Goal: Information Seeking & Learning: Learn about a topic

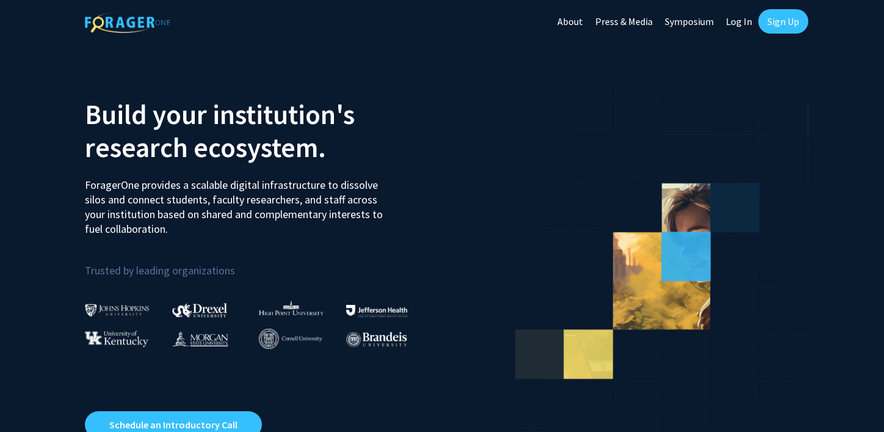
click at [737, 26] on link "Log In" at bounding box center [739, 21] width 38 height 43
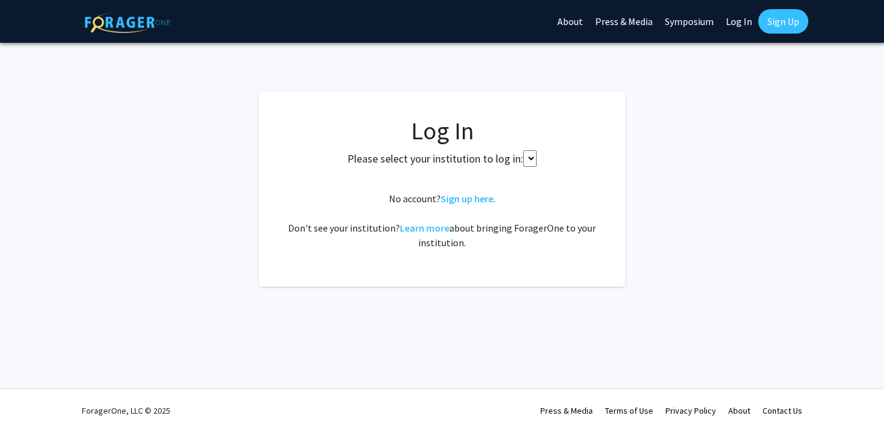
select select
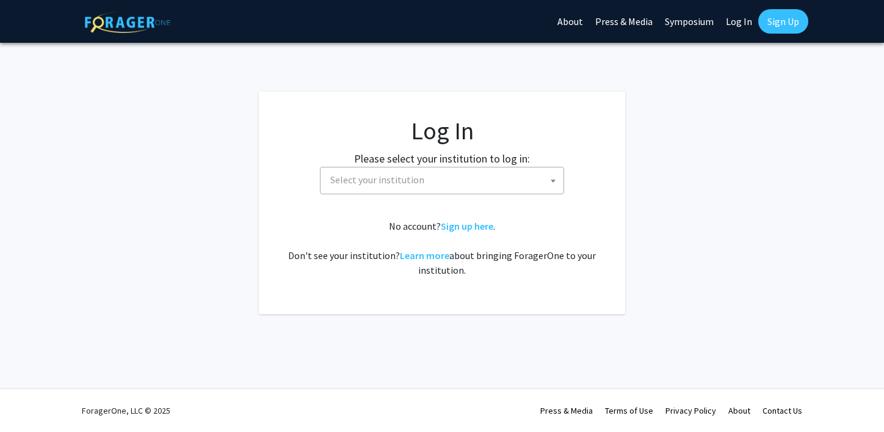
click at [483, 172] on span "Select your institution" at bounding box center [445, 179] width 238 height 25
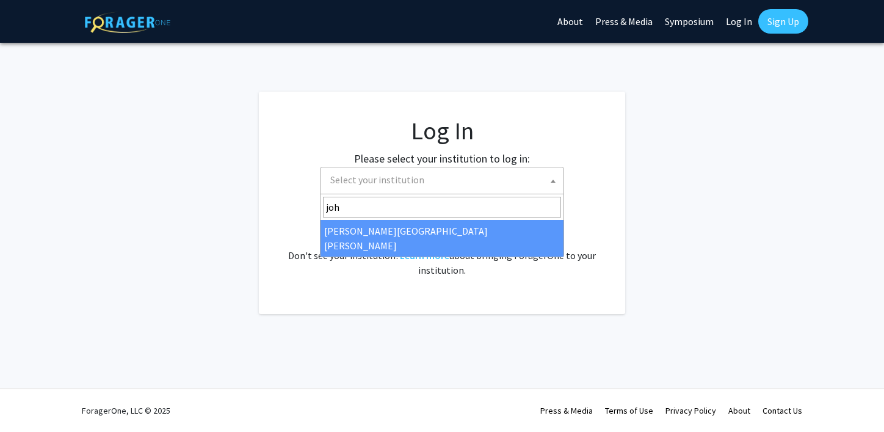
type input "joh"
select select "1"
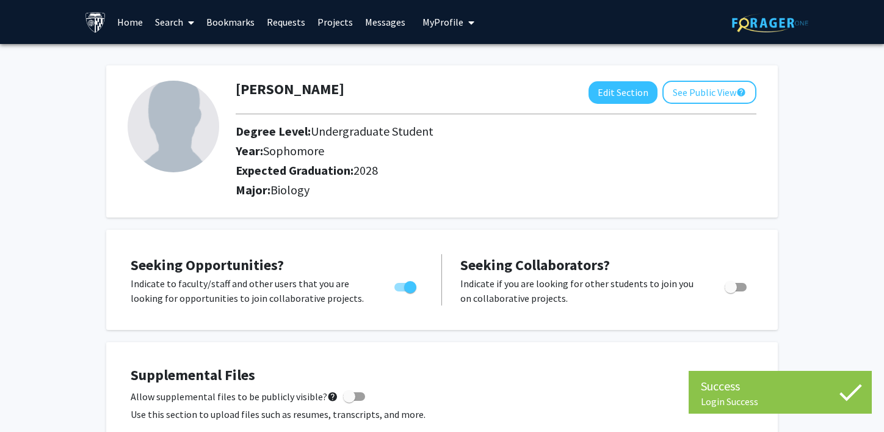
click at [180, 23] on link "Search" at bounding box center [174, 22] width 51 height 43
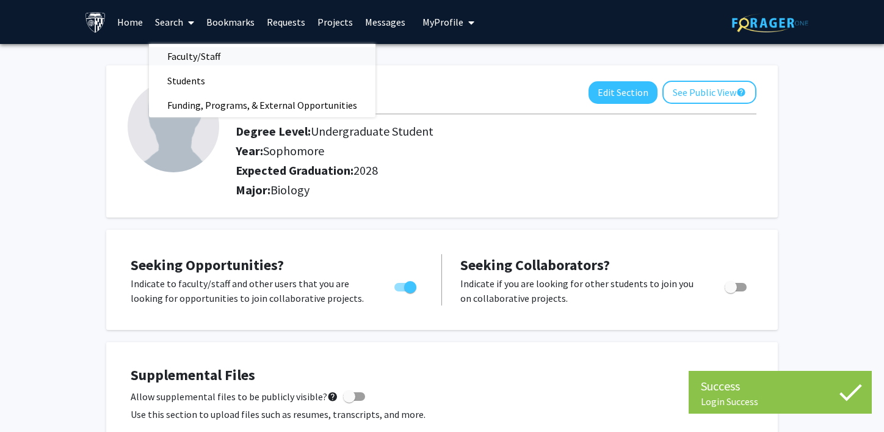
click at [181, 56] on span "Faculty/Staff" at bounding box center [194, 56] width 90 height 24
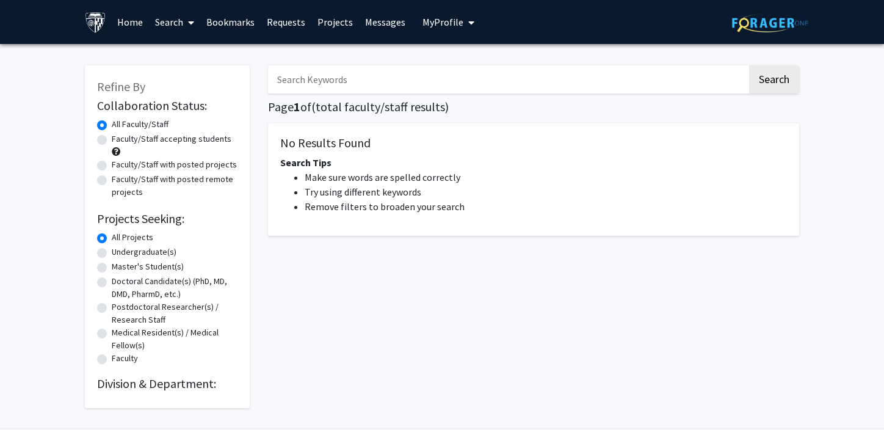
click at [133, 140] on label "Faculty/Staff accepting students" at bounding box center [172, 139] width 120 height 13
click at [120, 140] on input "Faculty/Staff accepting students" at bounding box center [116, 137] width 8 height 8
radio input "true"
click at [131, 252] on label "Undergraduate(s)" at bounding box center [144, 252] width 65 height 13
click at [120, 252] on input "Undergraduate(s)" at bounding box center [116, 250] width 8 height 8
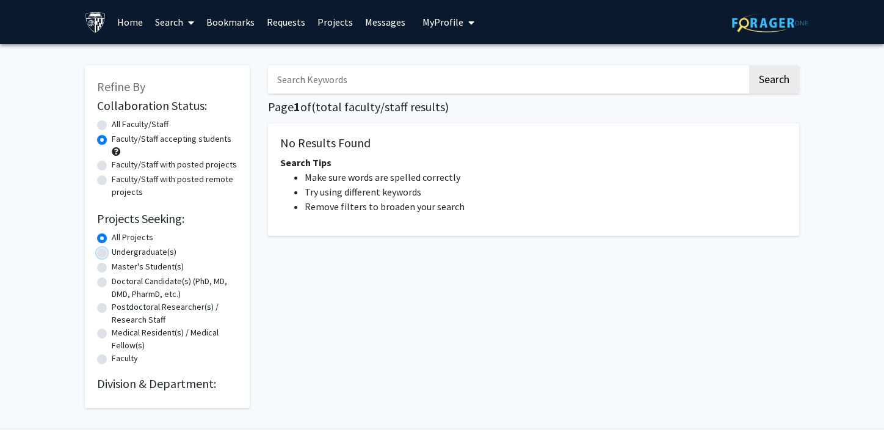
radio input "true"
click at [129, 23] on link "Home" at bounding box center [130, 22] width 38 height 43
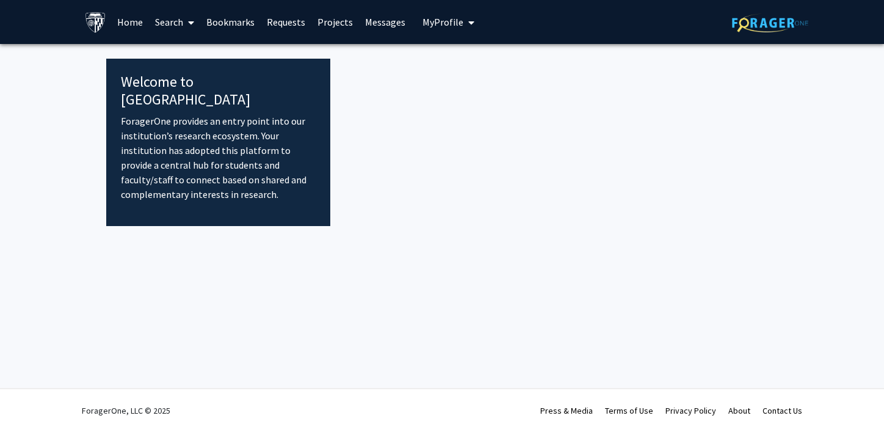
click at [186, 20] on span at bounding box center [188, 22] width 11 height 43
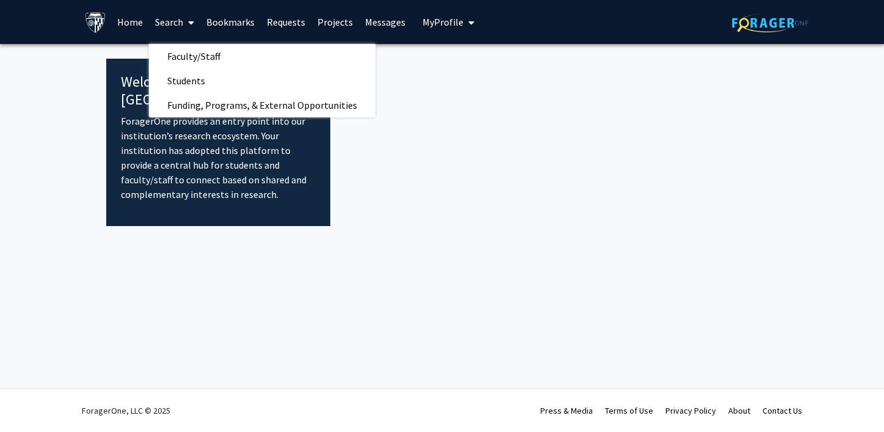
click at [226, 24] on link "Bookmarks" at bounding box center [230, 22] width 60 height 43
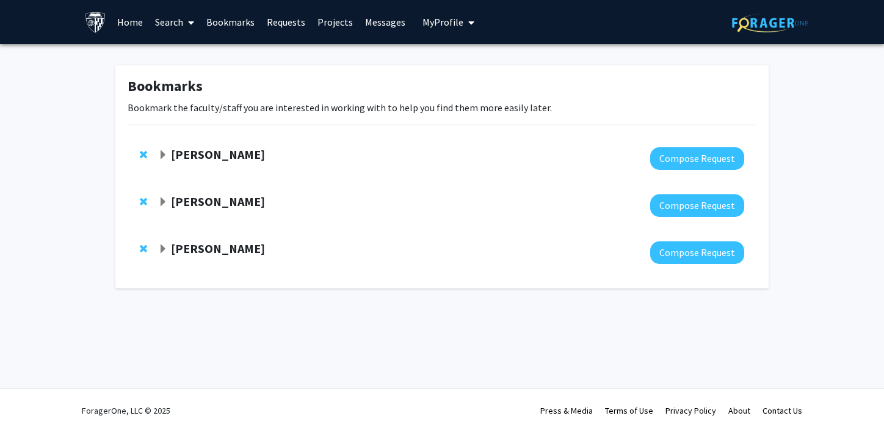
click at [195, 151] on strong "David Elbert" at bounding box center [218, 154] width 94 height 15
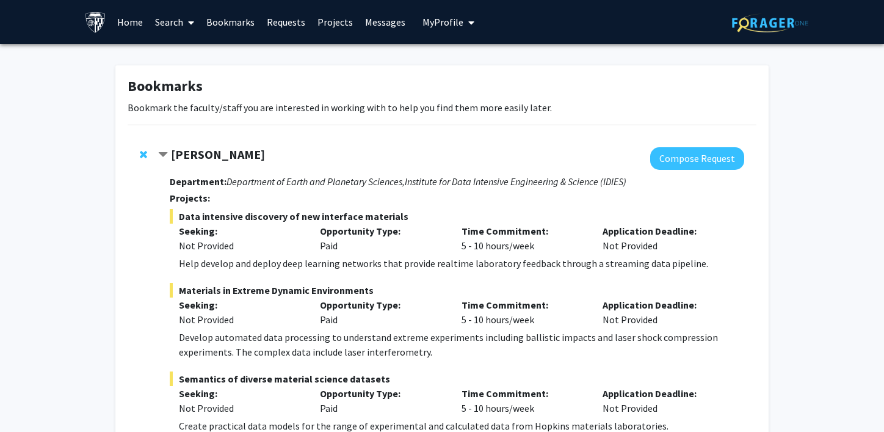
click at [178, 23] on link "Search" at bounding box center [174, 22] width 51 height 43
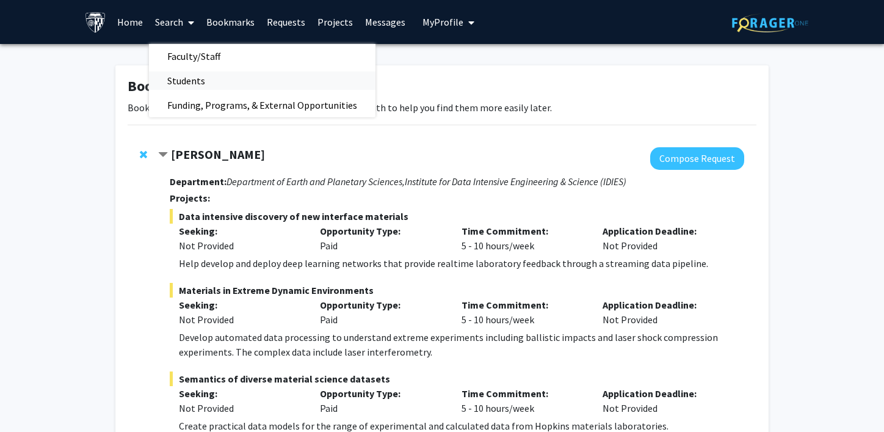
click at [193, 82] on span "Students" at bounding box center [186, 80] width 75 height 24
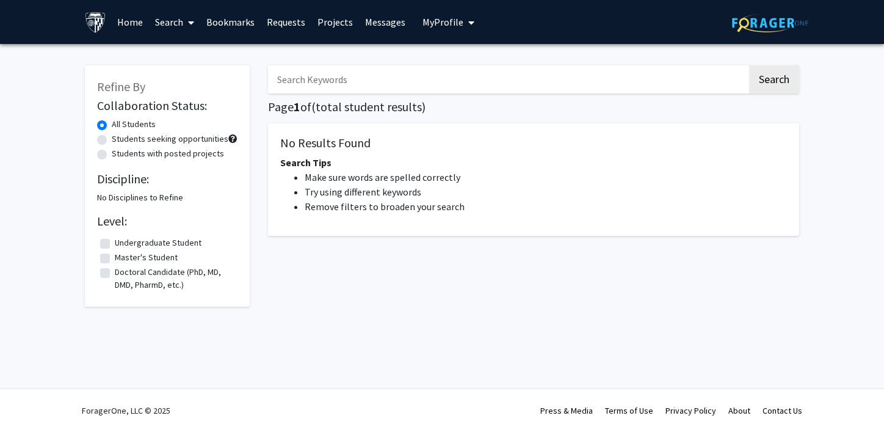
click at [172, 28] on link "Search" at bounding box center [174, 22] width 51 height 43
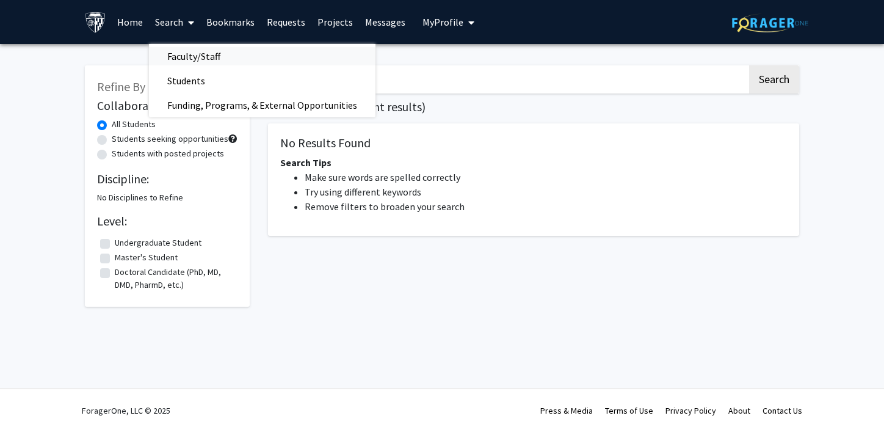
click at [187, 53] on span "Faculty/Staff" at bounding box center [194, 56] width 90 height 24
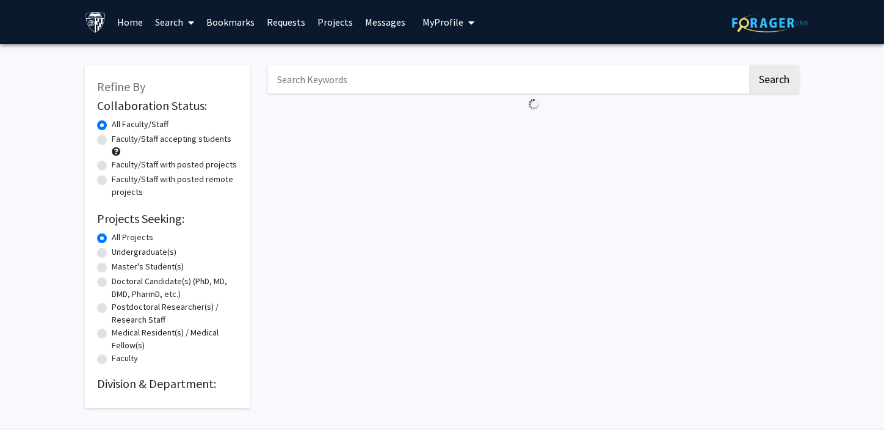
click at [170, 140] on label "Faculty/Staff accepting students" at bounding box center [172, 139] width 120 height 13
click at [120, 140] on input "Faculty/Staff accepting students" at bounding box center [116, 137] width 8 height 8
radio input "true"
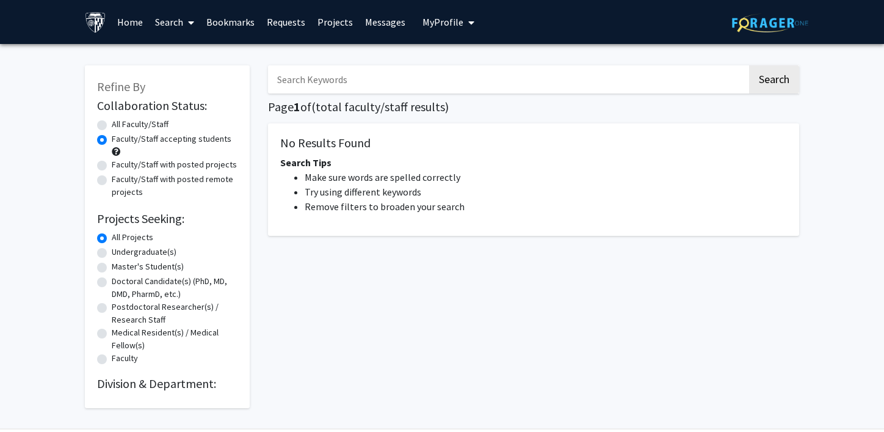
click at [131, 253] on label "Undergraduate(s)" at bounding box center [144, 252] width 65 height 13
click at [120, 253] on input "Undergraduate(s)" at bounding box center [116, 250] width 8 height 8
radio input "true"
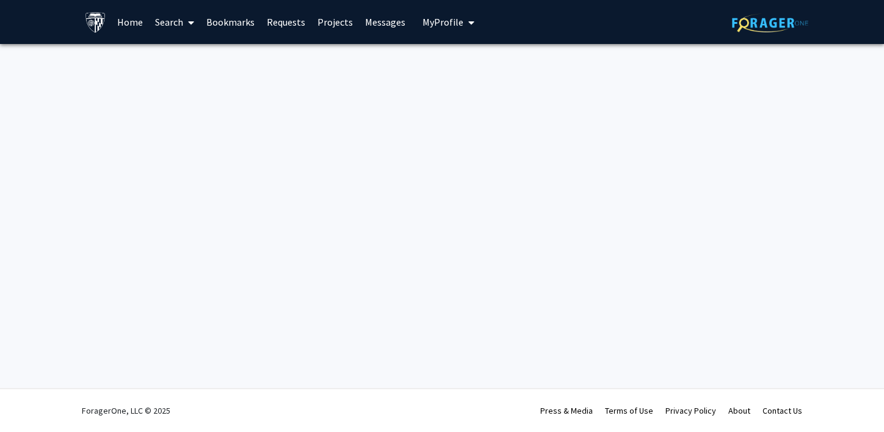
click at [182, 21] on link "Search" at bounding box center [174, 22] width 51 height 43
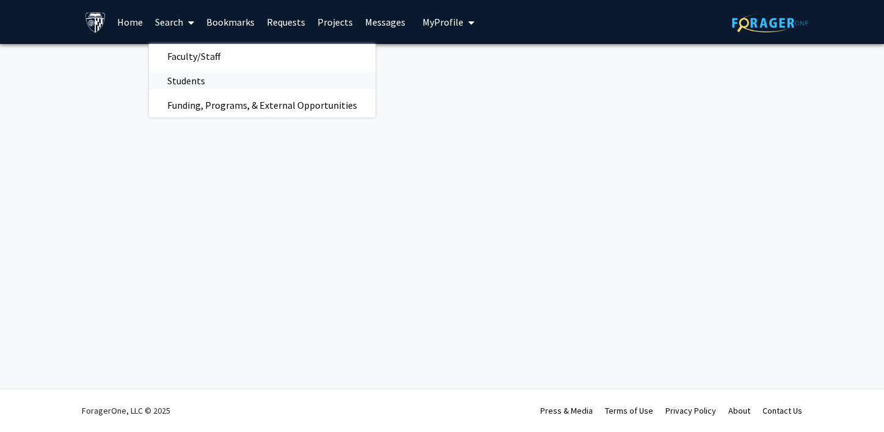
click at [187, 82] on span "Students" at bounding box center [186, 80] width 75 height 24
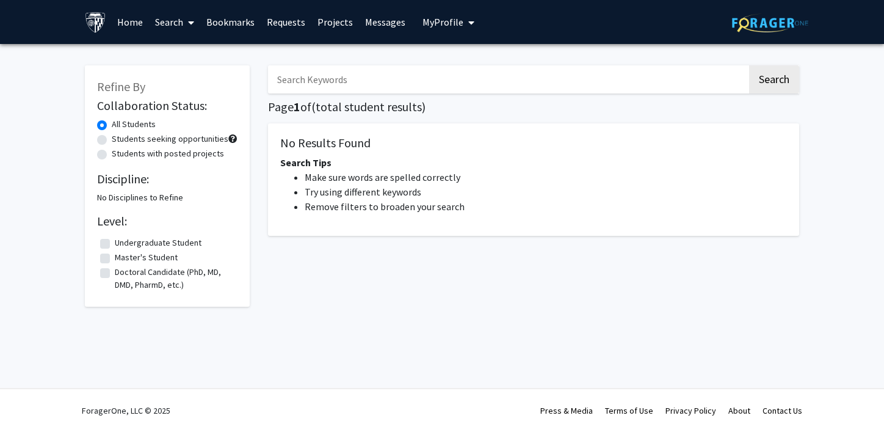
click at [140, 137] on label "Students seeking opportunities" at bounding box center [170, 139] width 117 height 13
click at [120, 137] on input "Students seeking opportunities" at bounding box center [116, 137] width 8 height 8
radio input "true"
click at [136, 149] on label "Students with posted projects" at bounding box center [168, 153] width 112 height 13
click at [120, 149] on input "Students with posted projects" at bounding box center [116, 151] width 8 height 8
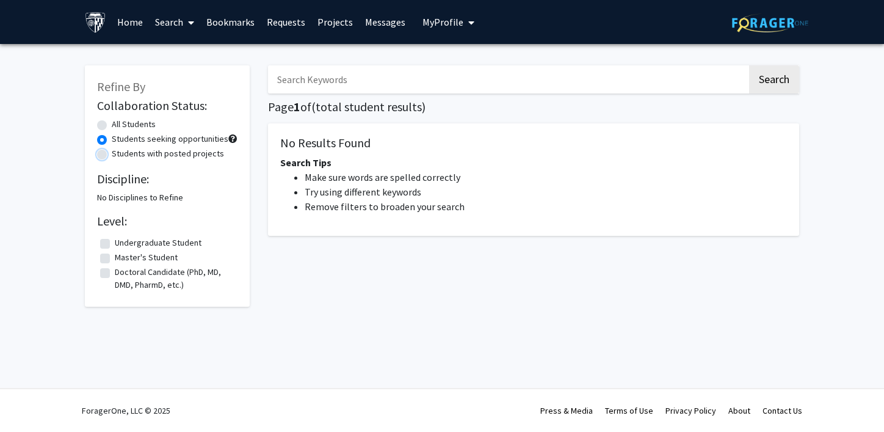
radio input "true"
click at [136, 125] on label "All Students" at bounding box center [134, 124] width 44 height 13
click at [120, 125] on input "All Students" at bounding box center [116, 122] width 8 height 8
radio input "true"
click at [195, 22] on link "Search" at bounding box center [174, 22] width 51 height 43
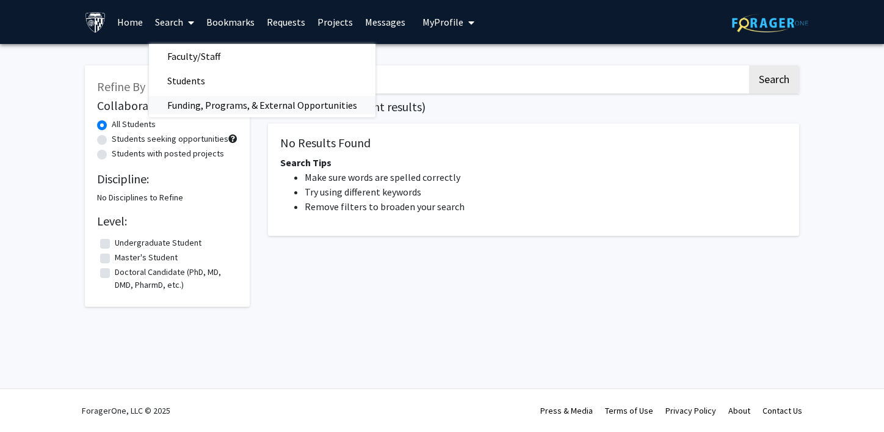
click at [184, 104] on span "Funding, Programs, & External Opportunities" at bounding box center [262, 105] width 227 height 24
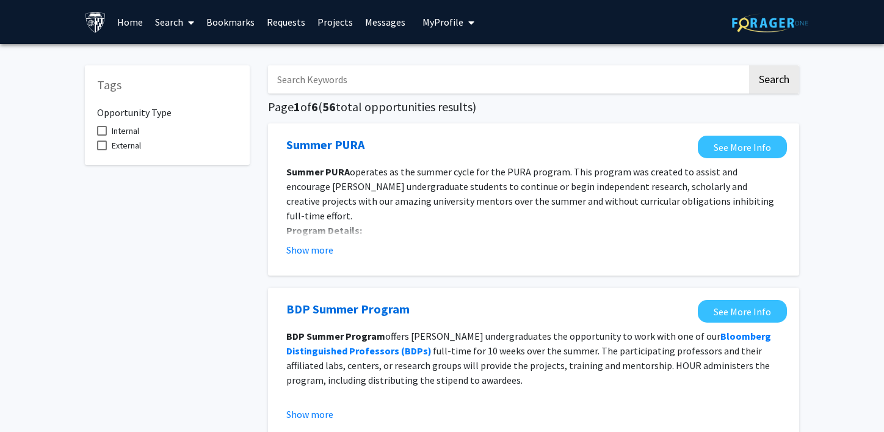
click at [190, 21] on icon at bounding box center [191, 23] width 6 height 10
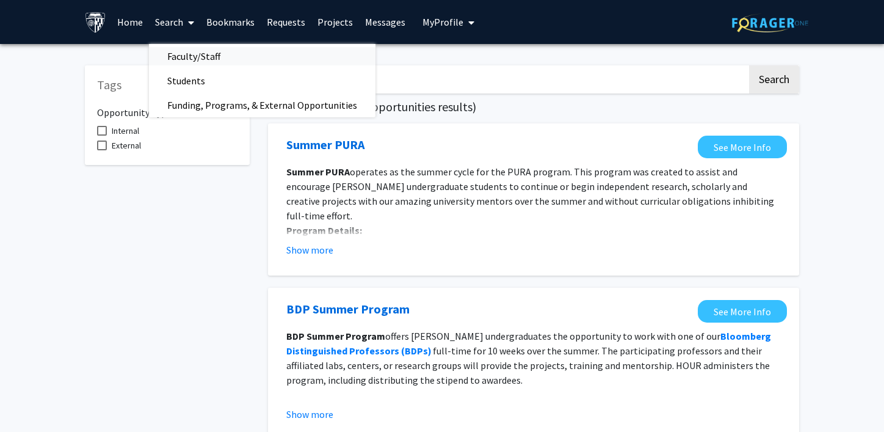
click at [202, 57] on span "Faculty/Staff" at bounding box center [194, 56] width 90 height 24
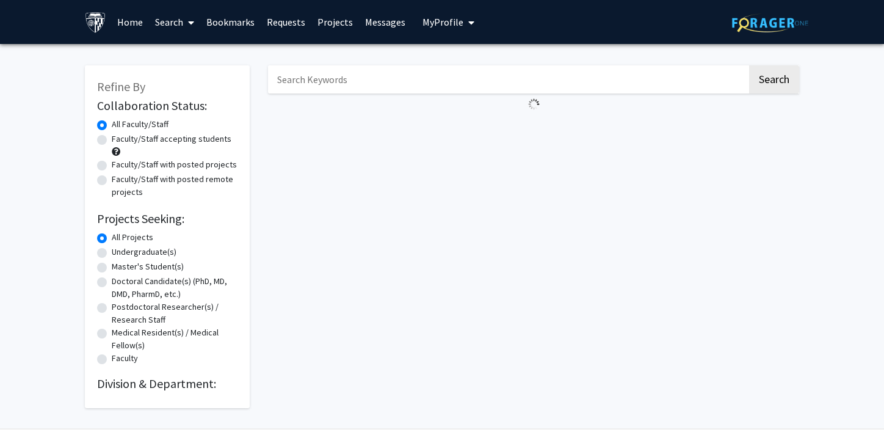
click at [464, 16] on span "My profile dropdown to access profile and logout" at bounding box center [469, 22] width 11 height 43
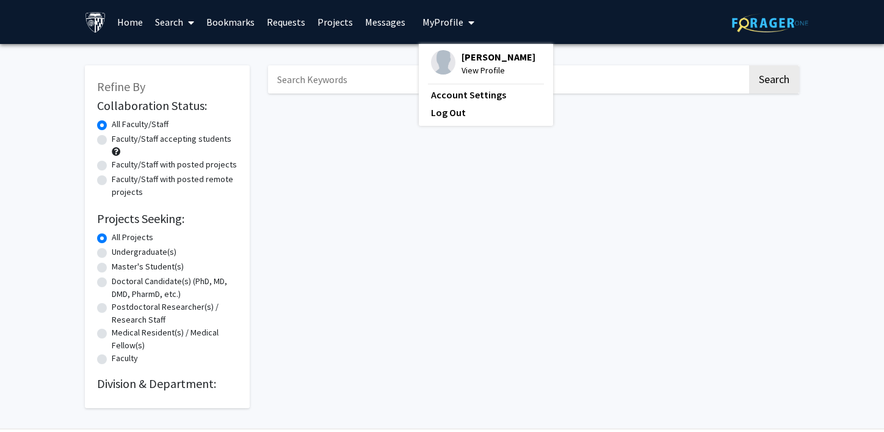
click at [464, 16] on span "My profile dropdown to access profile and logout" at bounding box center [469, 22] width 11 height 43
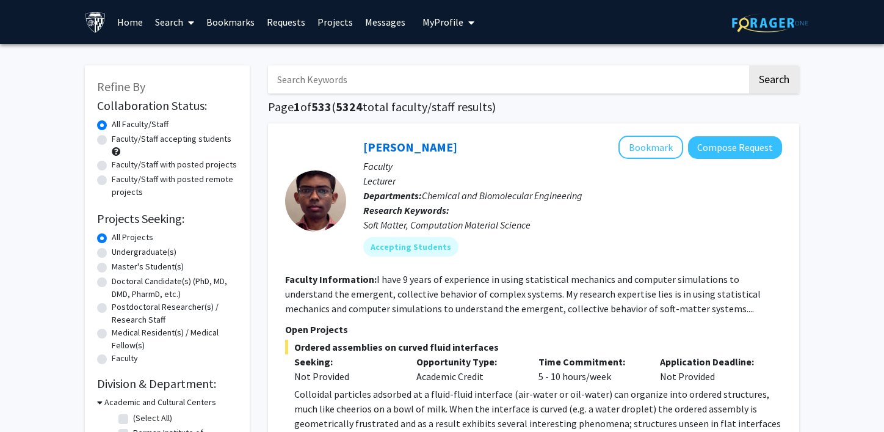
click at [156, 142] on label "Faculty/Staff accepting students" at bounding box center [172, 139] width 120 height 13
click at [120, 140] on input "Faculty/Staff accepting students" at bounding box center [116, 137] width 8 height 8
radio input "true"
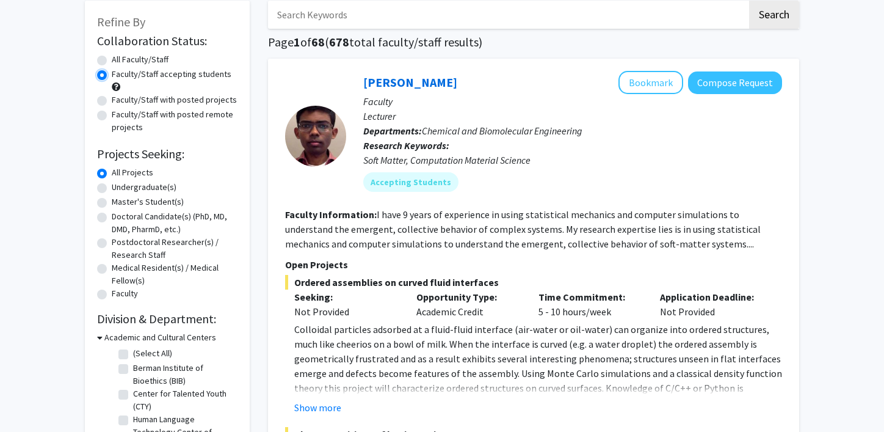
scroll to position [66, 0]
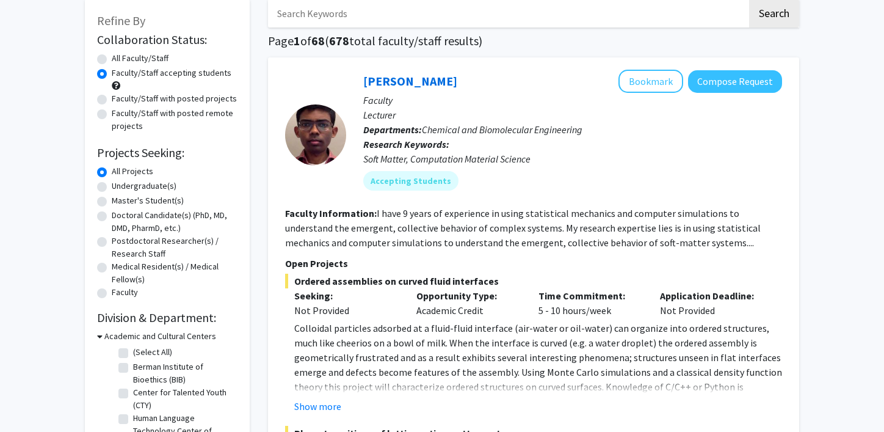
click at [136, 183] on label "Undergraduate(s)" at bounding box center [144, 186] width 65 height 13
click at [120, 183] on input "Undergraduate(s)" at bounding box center [116, 184] width 8 height 8
radio input "true"
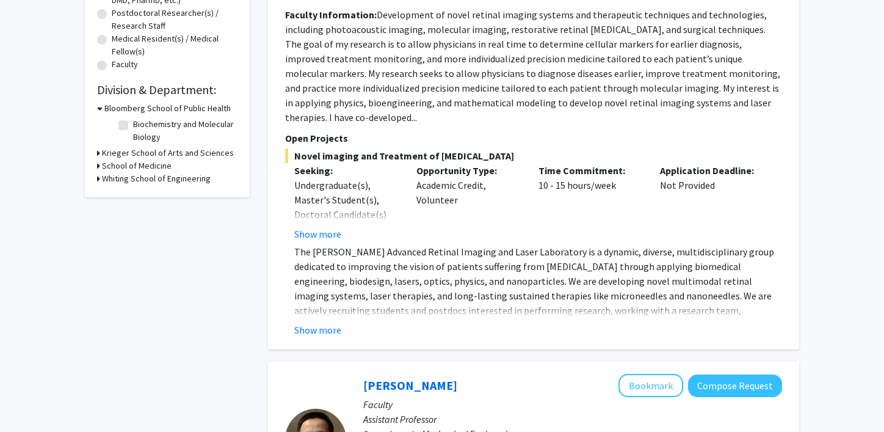
scroll to position [296, 0]
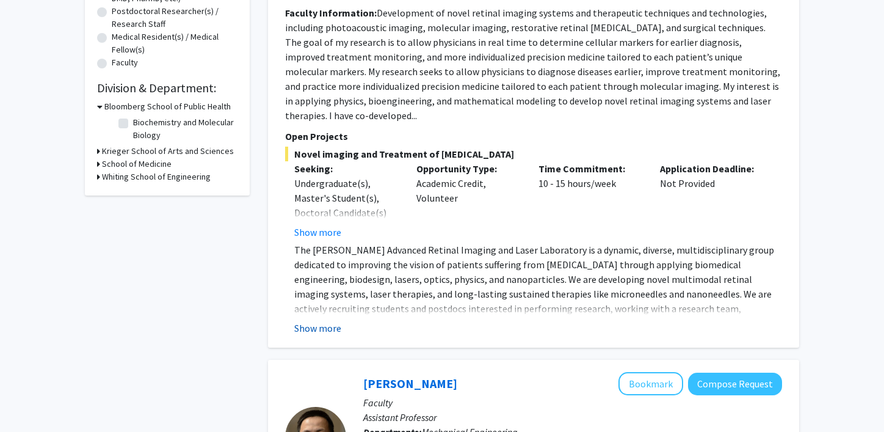
click at [326, 321] on button "Show more" at bounding box center [317, 328] width 47 height 15
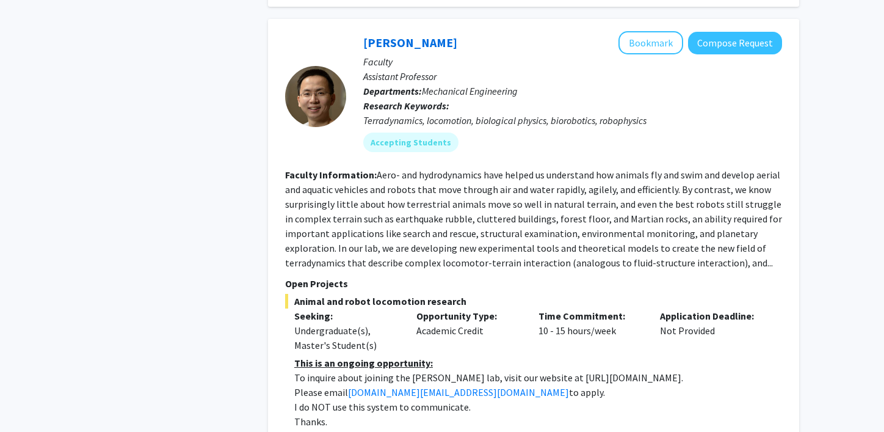
scroll to position [683, 0]
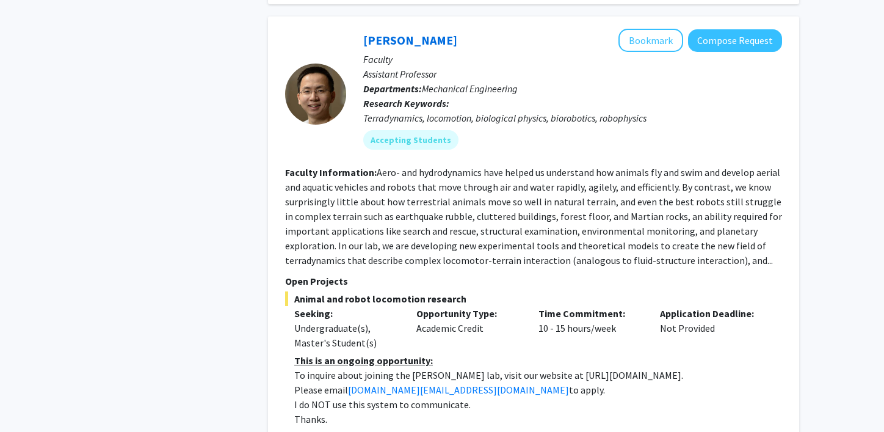
click at [362, 354] on u "This is an ongoing opportunity:" at bounding box center [363, 360] width 139 height 12
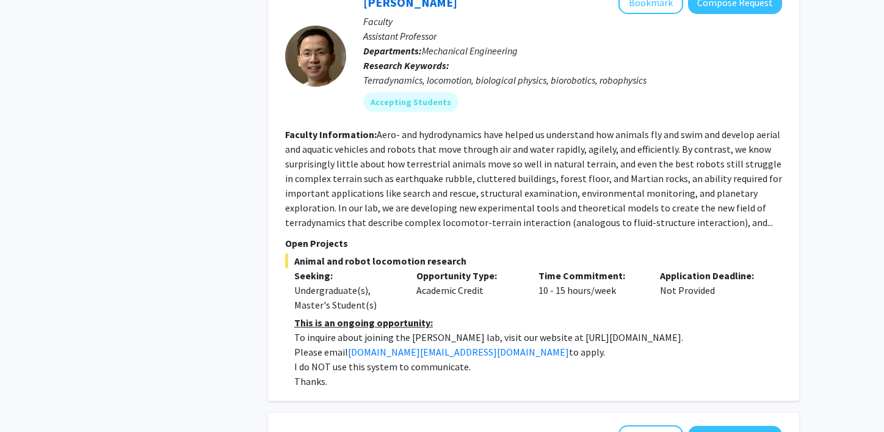
scroll to position [732, 0]
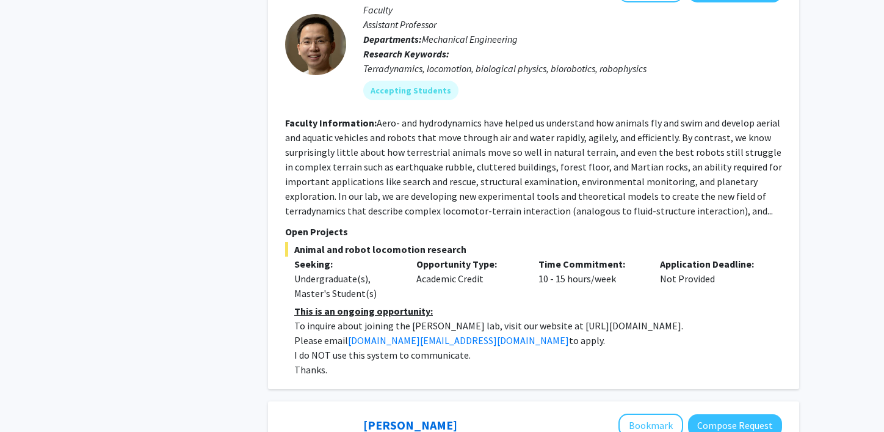
drag, startPoint x: 539, startPoint y: 297, endPoint x: 642, endPoint y: 300, distance: 103.9
click at [642, 318] on p "To inquire about joining the Chen Li lab, visit our website at https://li.me.jh…" at bounding box center [538, 325] width 488 height 15
copy p "https://li.me.jhu.edu/join/"
click at [504, 158] on section "Faculty Information: Aero- and hydrodynamics have helped us understand how anim…" at bounding box center [533, 166] width 497 height 103
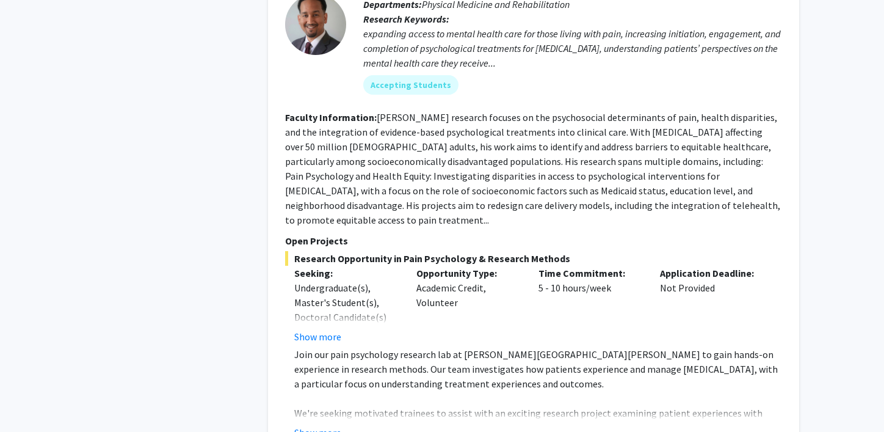
scroll to position [5367, 0]
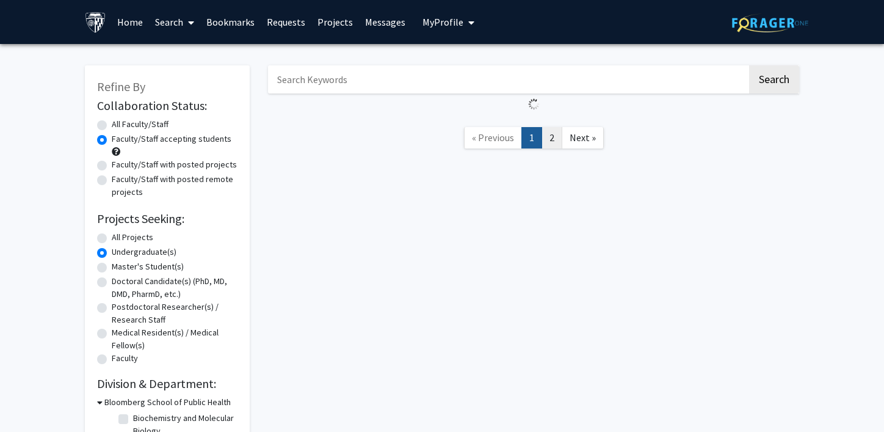
click at [559, 142] on link "2" at bounding box center [552, 137] width 21 height 21
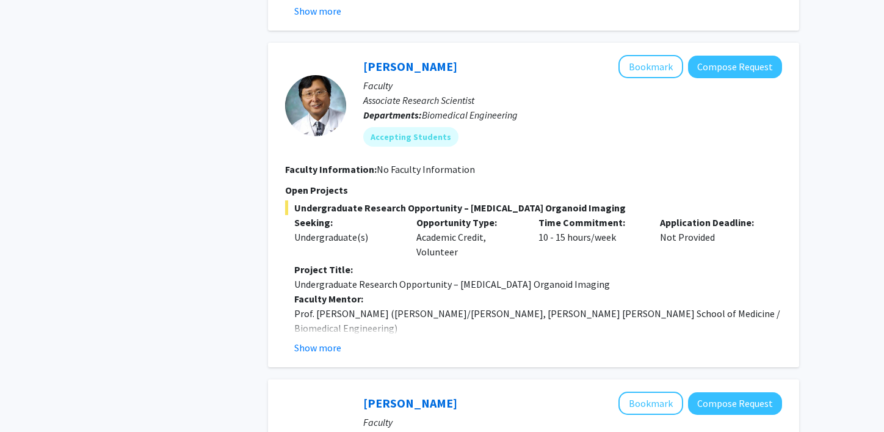
scroll to position [537, 0]
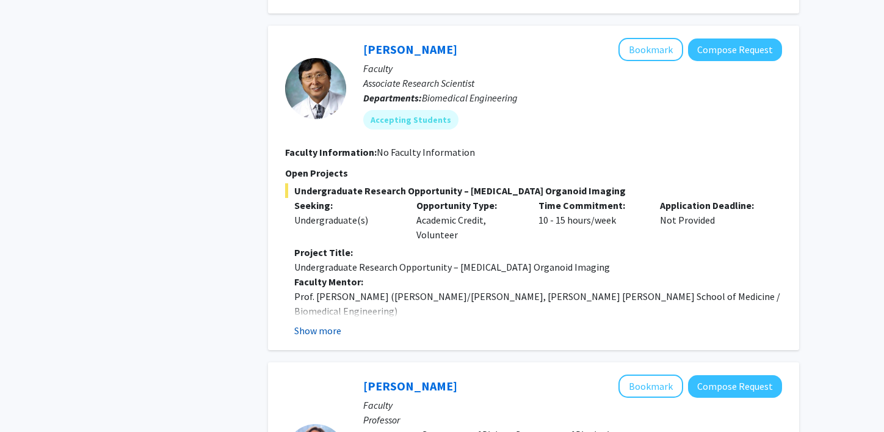
click at [314, 323] on button "Show more" at bounding box center [317, 330] width 47 height 15
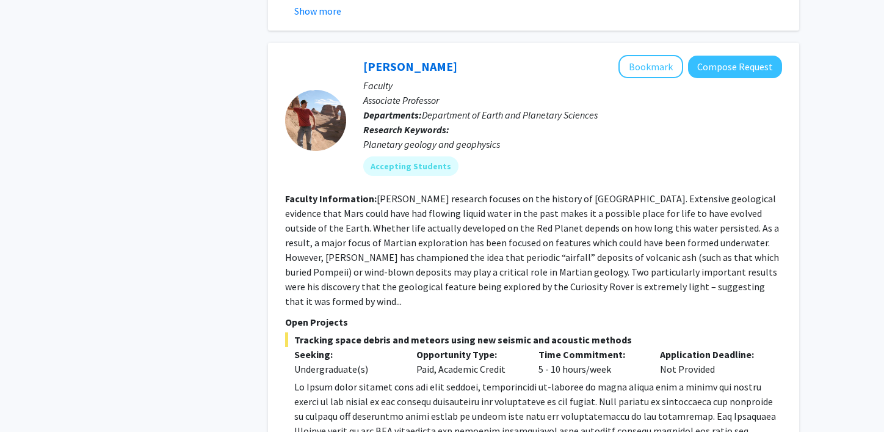
scroll to position [2249, 0]
